Goal: Check status: Check status

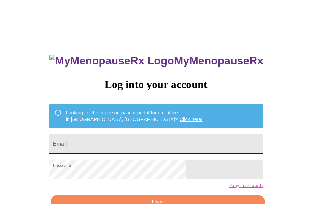
click at [124, 143] on input "Email" at bounding box center [156, 144] width 214 height 19
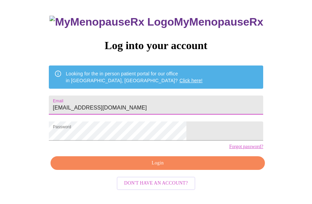
scroll to position [40, 0]
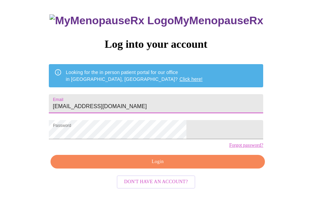
type input "[EMAIL_ADDRESS][DOMAIN_NAME]"
click at [168, 166] on span "Login" at bounding box center [157, 162] width 199 height 9
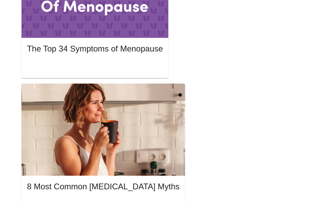
scroll to position [425, 0]
